Goal: Task Accomplishment & Management: Manage account settings

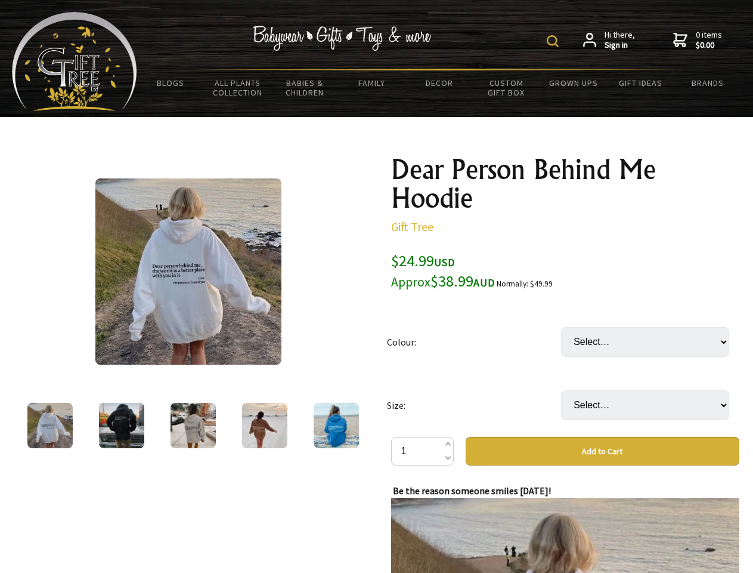
click at [555, 41] on img at bounding box center [553, 41] width 12 height 12
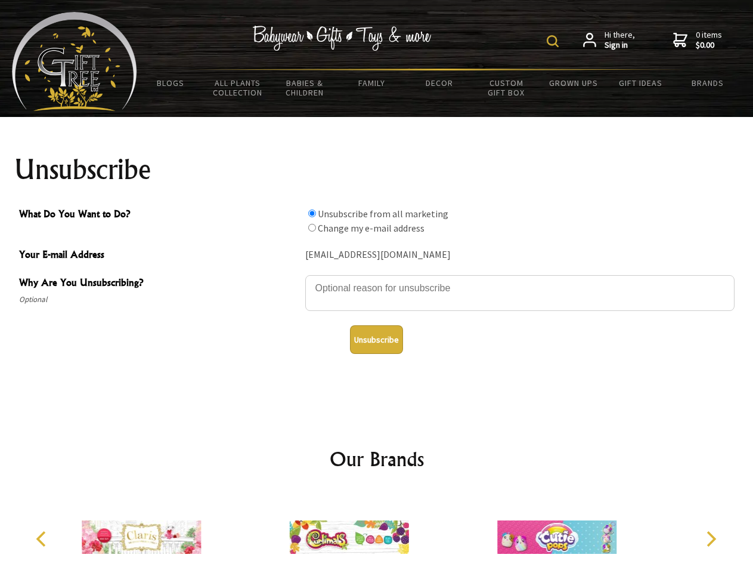
click at [555, 41] on img at bounding box center [553, 41] width 12 height 12
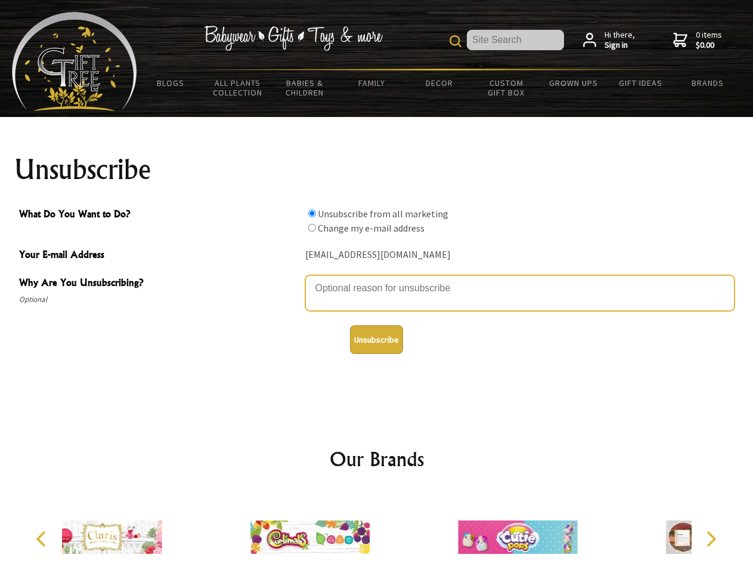
click at [377, 279] on textarea "Why Are You Unsubscribing?" at bounding box center [520, 293] width 430 height 36
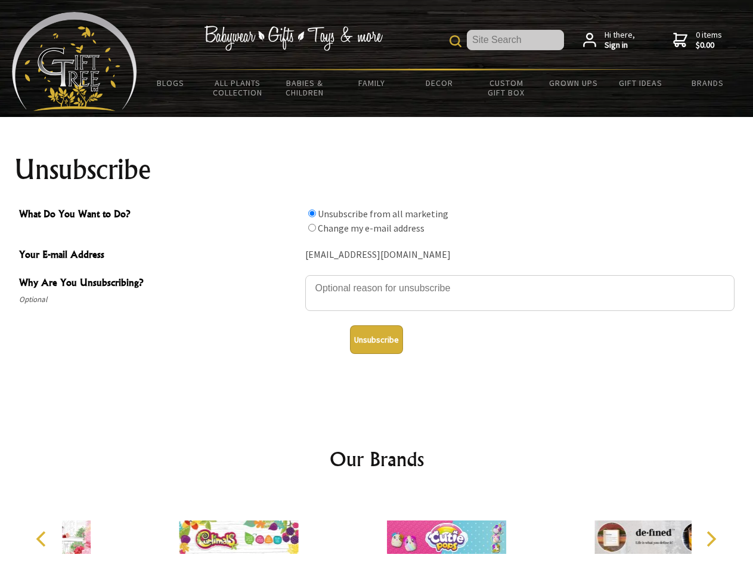
click at [312, 213] on input "What Do You Want to Do?" at bounding box center [312, 213] width 8 height 8
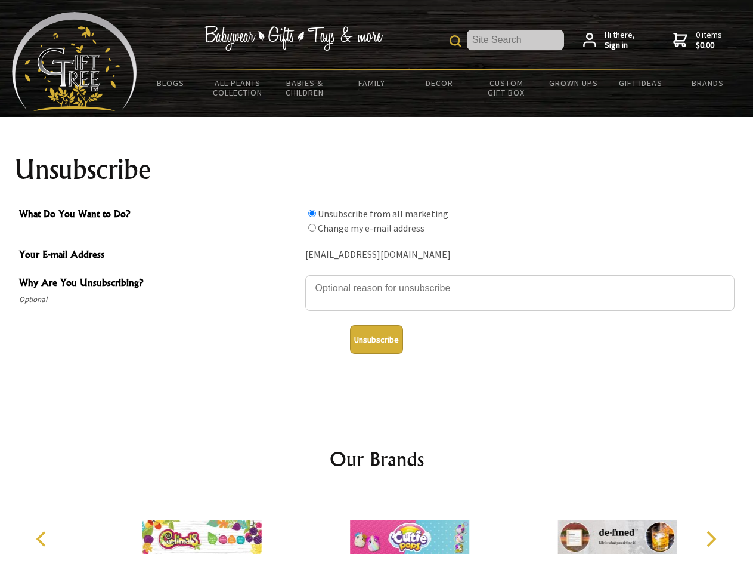
click at [312, 227] on input "What Do You Want to Do?" at bounding box center [312, 228] width 8 height 8
radio input "true"
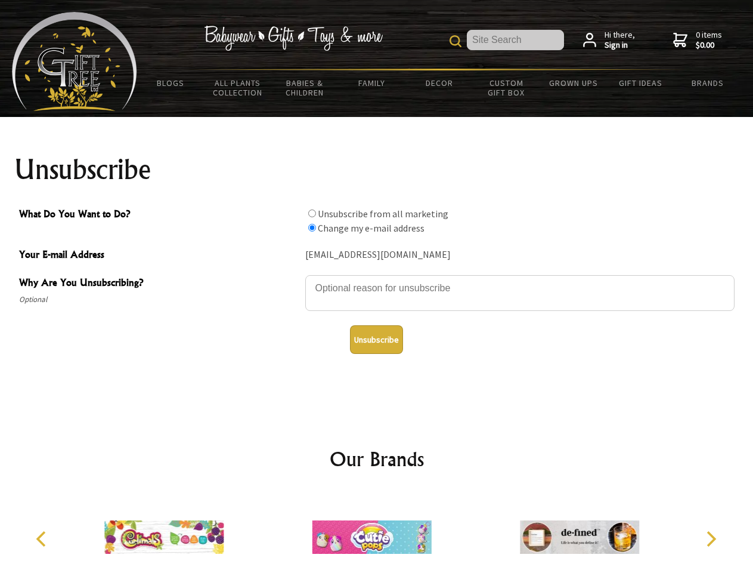
click at [376, 339] on button "Unsubscribe" at bounding box center [376, 339] width 53 height 29
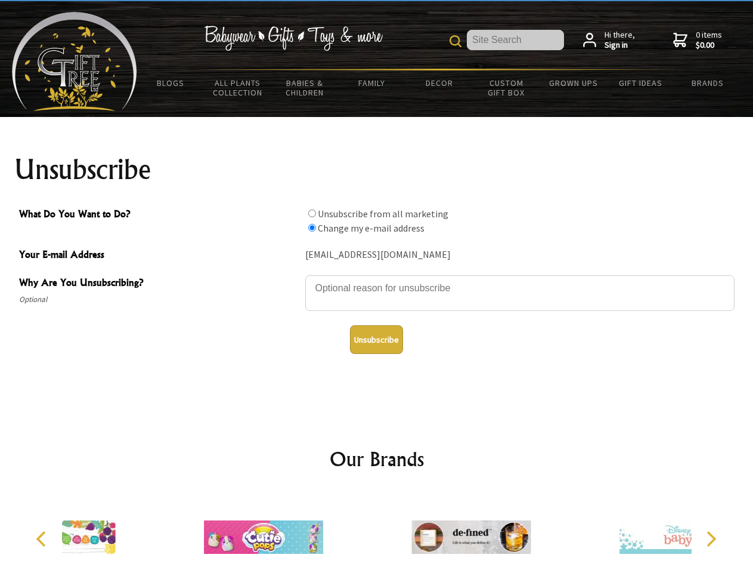
click at [377, 532] on div at bounding box center [471, 538] width 208 height 93
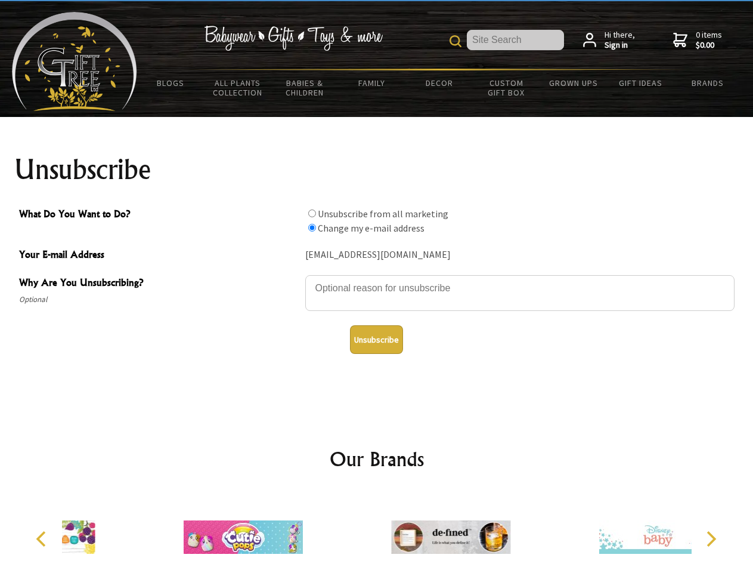
click at [43, 539] on icon "Previous" at bounding box center [43, 539] width 16 height 16
click at [711, 539] on icon "Next" at bounding box center [711, 539] width 16 height 16
